Goal: Information Seeking & Learning: Learn about a topic

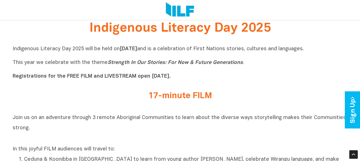
scroll to position [159, 0]
click at [80, 102] on div "17-minute FILM" at bounding box center [179, 97] width 223 height 12
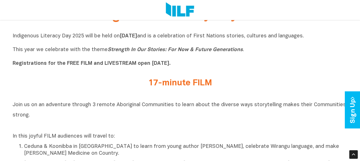
scroll to position [172, 0]
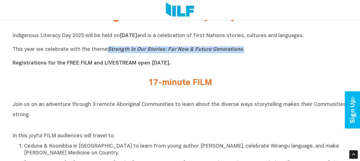
drag, startPoint x: 104, startPoint y: 52, endPoint x: 264, endPoint y: 53, distance: 159.7
click at [264, 53] on p "Indigenous Literacy Day 2025 will be held [DATE][DATE] and is a celebration of …" at bounding box center [180, 50] width 335 height 34
drag, startPoint x: 264, startPoint y: 53, endPoint x: 233, endPoint y: 53, distance: 31.5
copy p "Strength In Our Stories: For Now & Future Generations ."
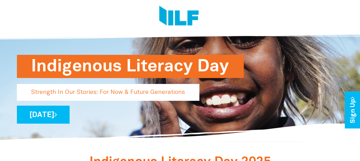
scroll to position [0, 0]
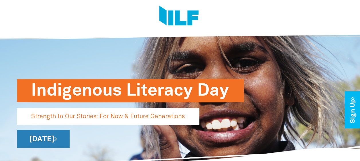
click at [70, 139] on link "[DATE]" at bounding box center [43, 139] width 53 height 18
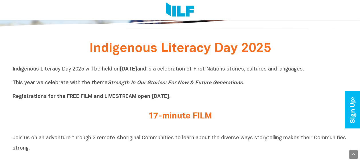
scroll to position [139, 0]
click at [171, 119] on h2 "17-minute FILM" at bounding box center [180, 116] width 215 height 9
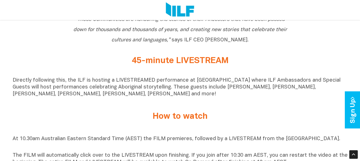
scroll to position [361, 0]
